Goal: Information Seeking & Learning: Find specific page/section

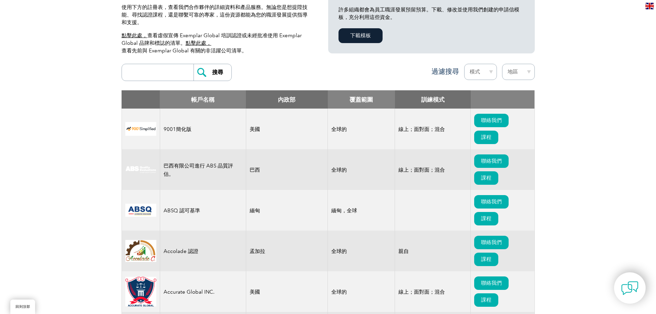
scroll to position [207, 0]
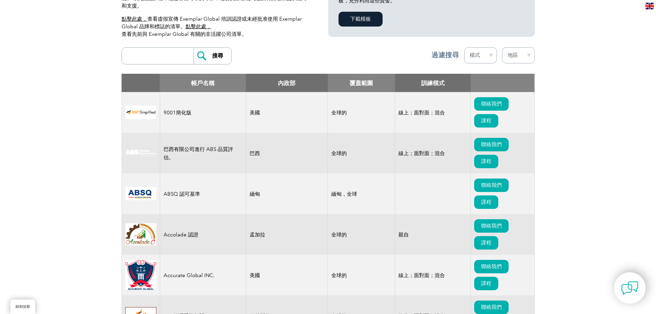
click at [168, 55] on input "search" at bounding box center [159, 56] width 68 height 17
type input "ARES"
click at [224, 57] on input "搜尋" at bounding box center [213, 56] width 38 height 17
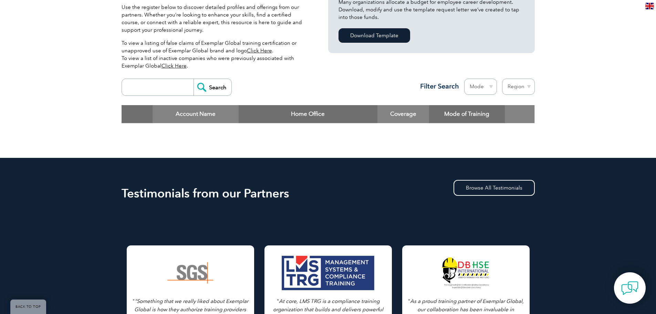
scroll to position [198, 0]
